Goal: Task Accomplishment & Management: Use online tool/utility

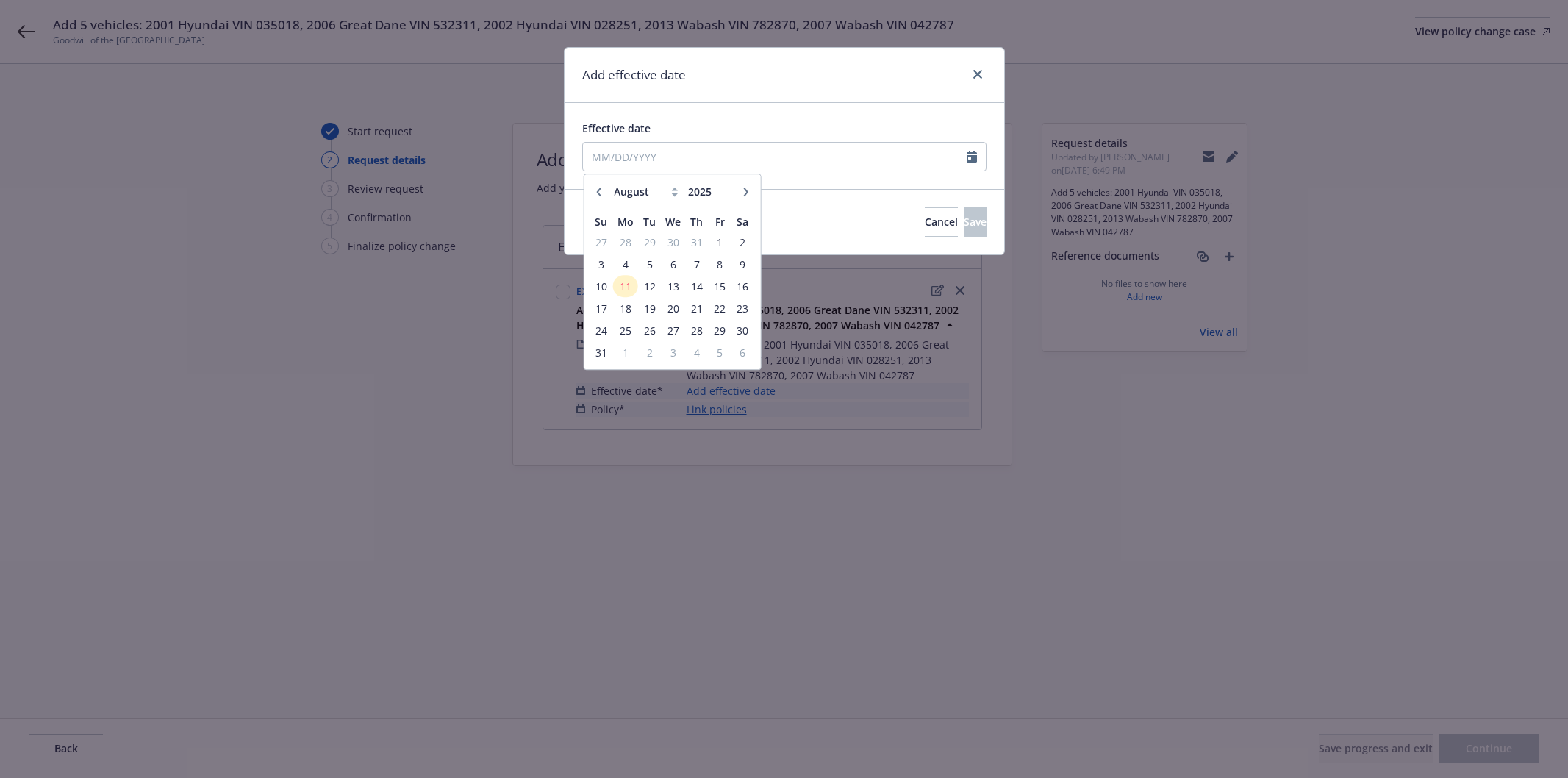
select select "8"
